Goal: Information Seeking & Learning: Learn about a topic

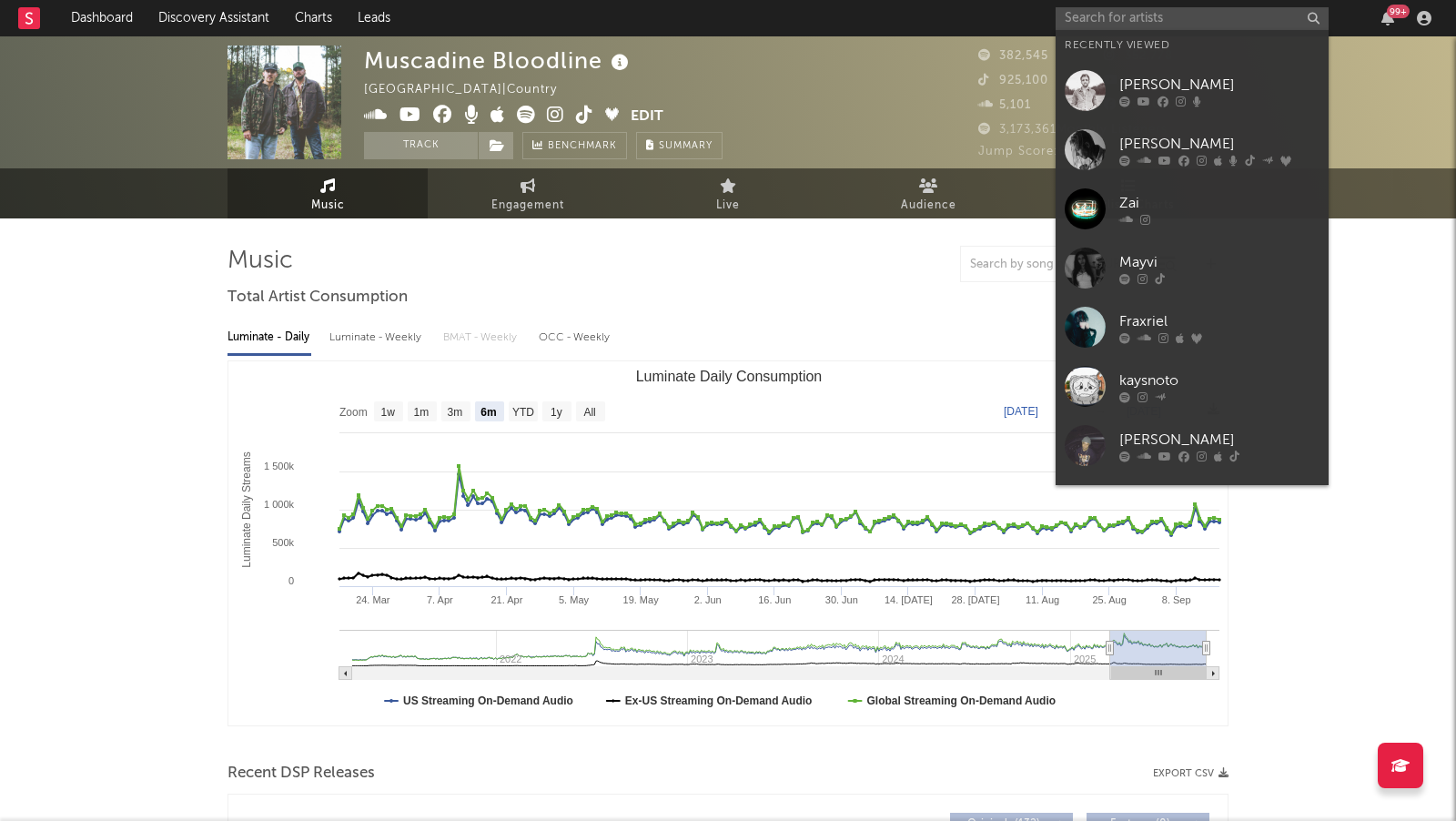
select select "6m"
click at [1074, 14] on input "text" at bounding box center [1192, 19] width 273 height 23
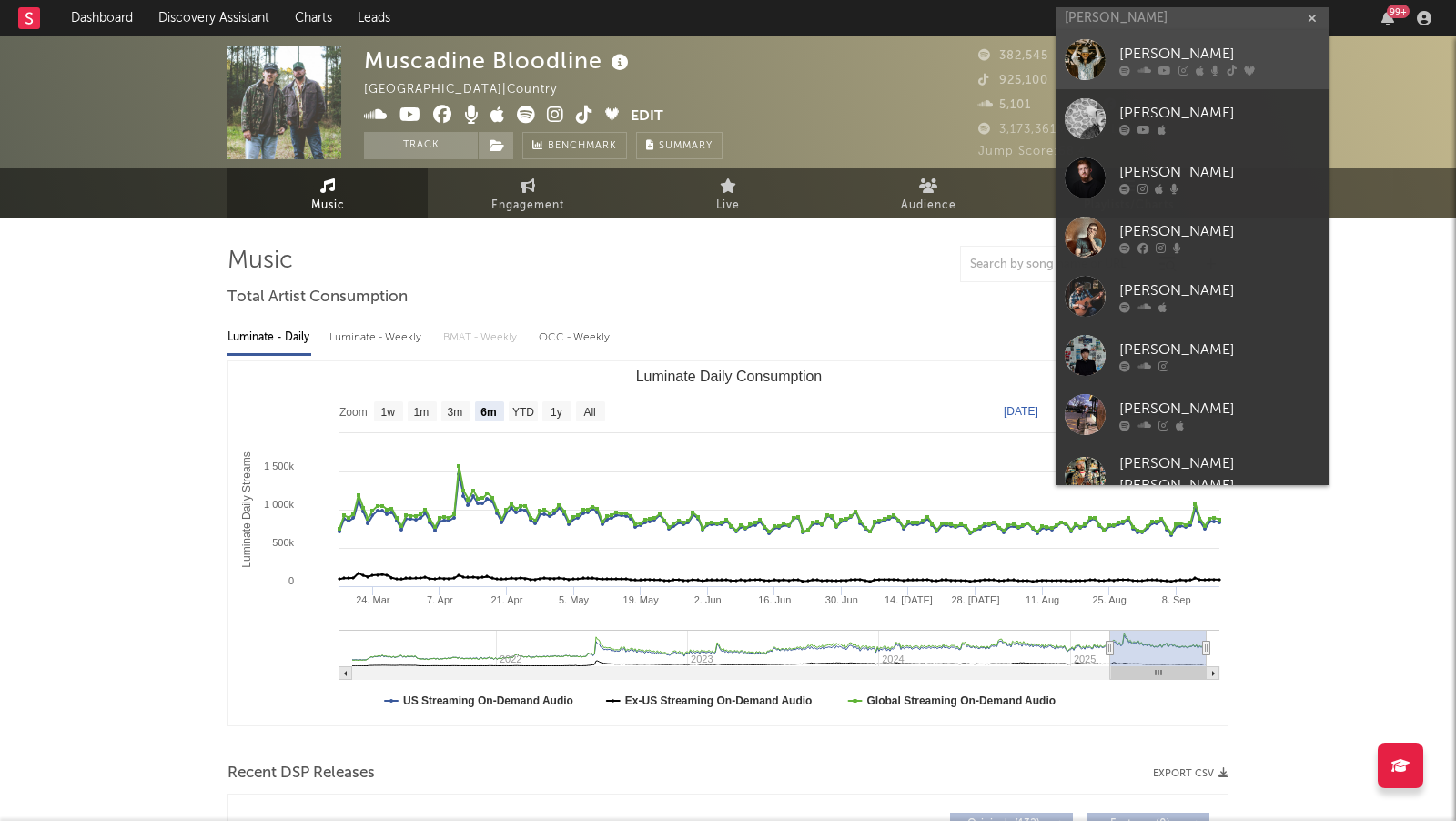
type input "[PERSON_NAME]"
click at [1244, 66] on icon at bounding box center [1249, 70] width 10 height 10
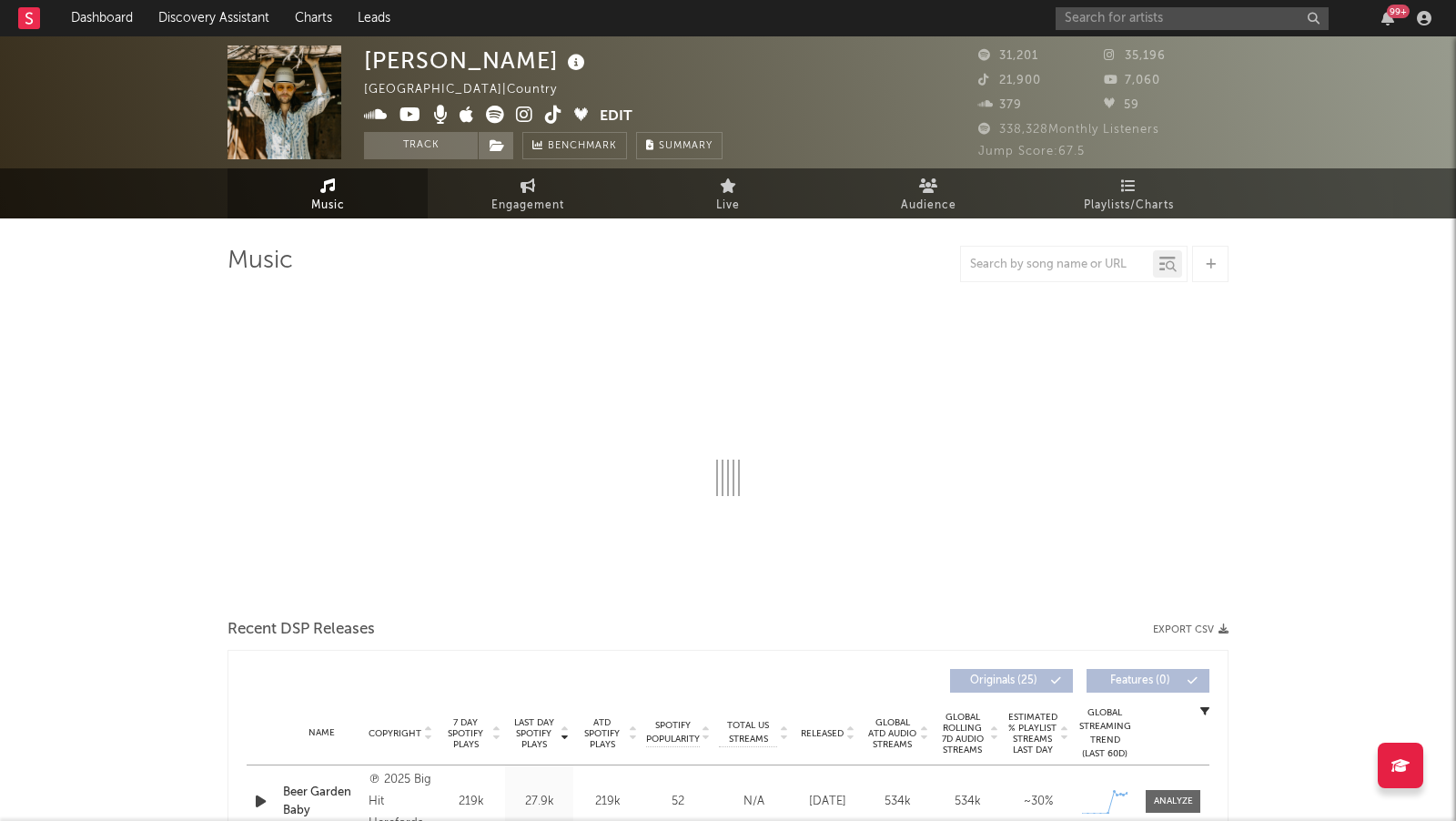
select select "6m"
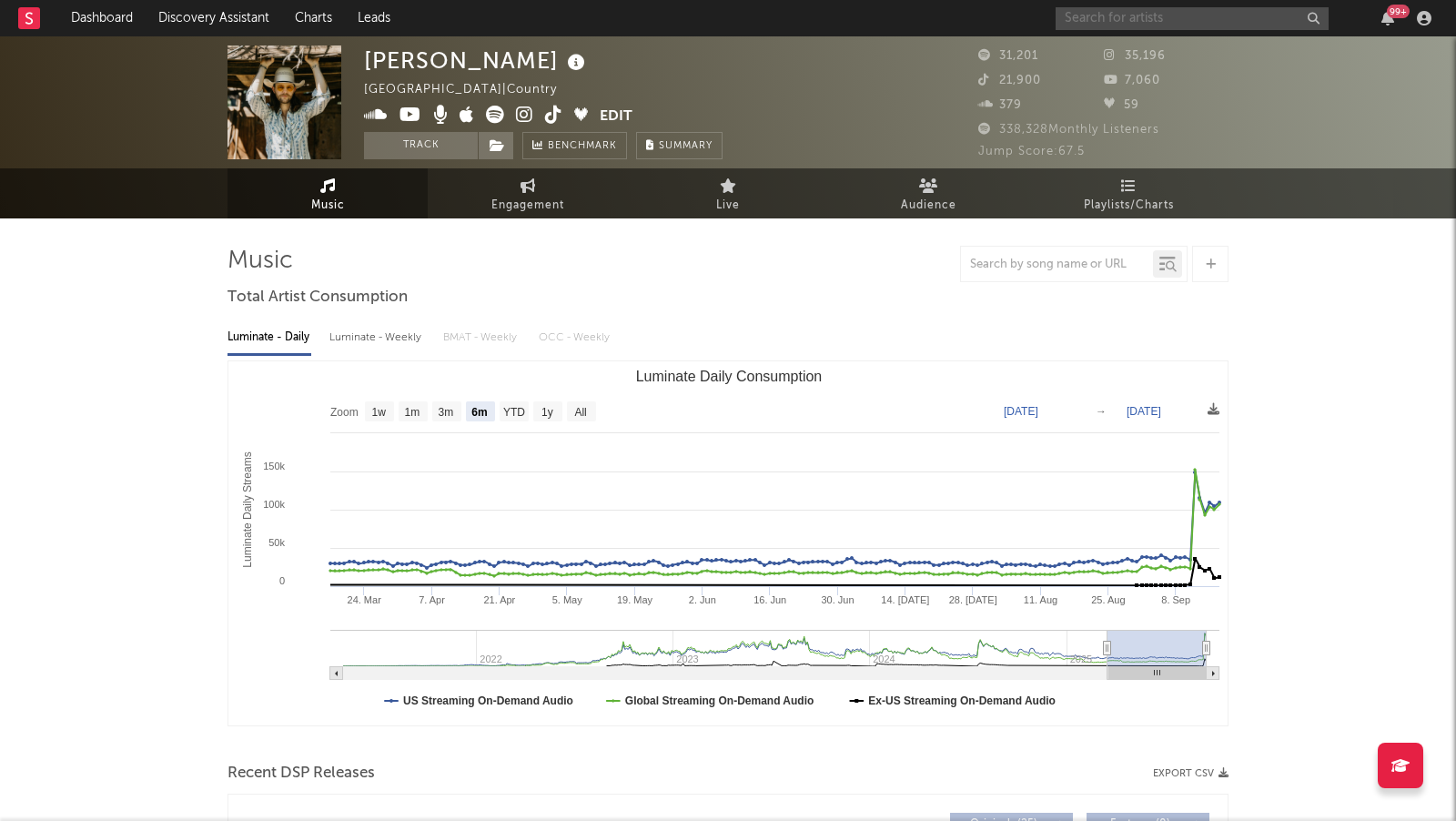
click at [1124, 10] on input "text" at bounding box center [1192, 19] width 273 height 23
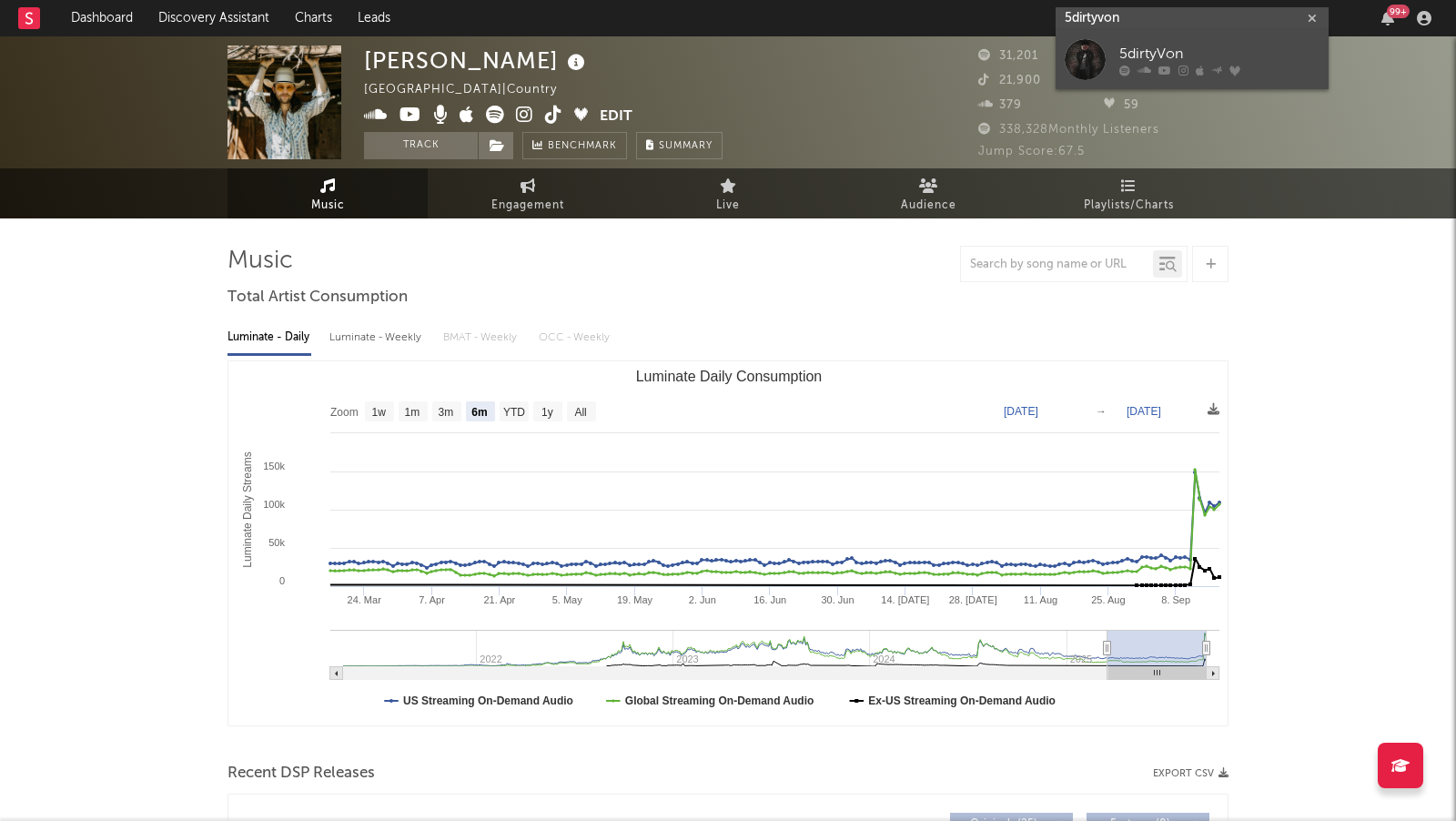
type input "5dirtyvon"
click at [1196, 49] on div "5dirtyVon" at bounding box center [1219, 54] width 201 height 22
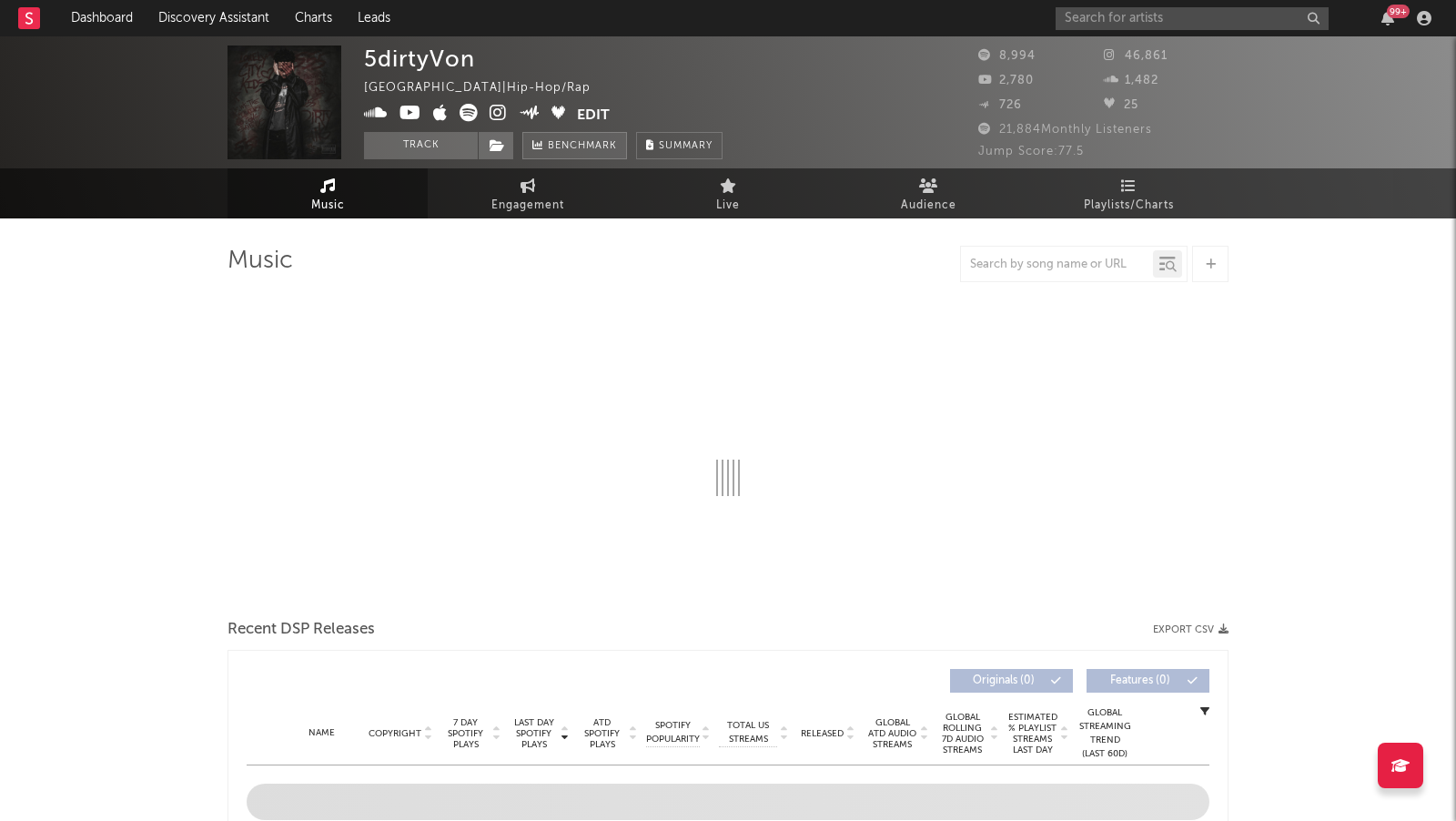
select select "6m"
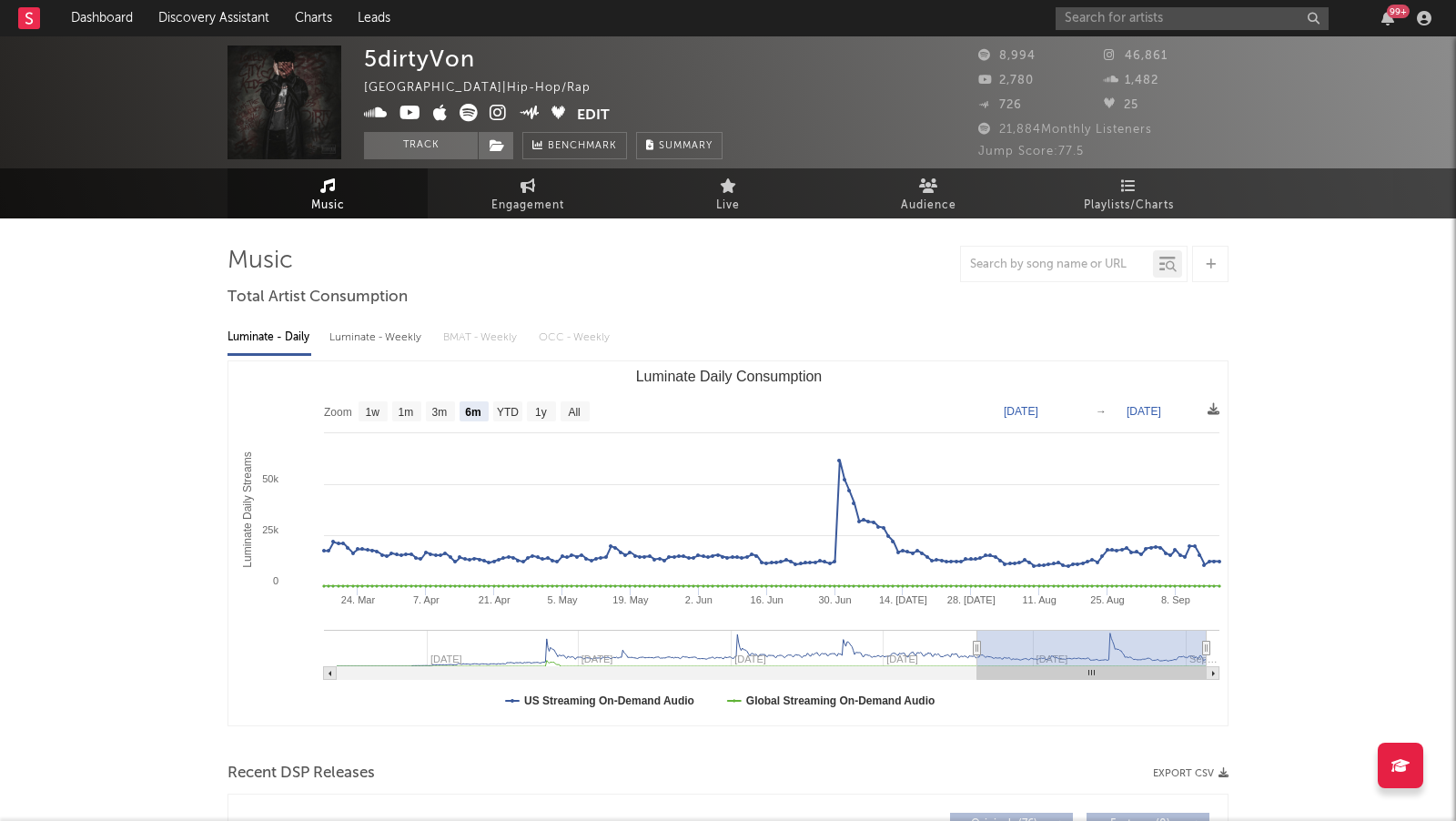
click at [497, 118] on icon at bounding box center [498, 112] width 17 height 18
